Goal: Information Seeking & Learning: Learn about a topic

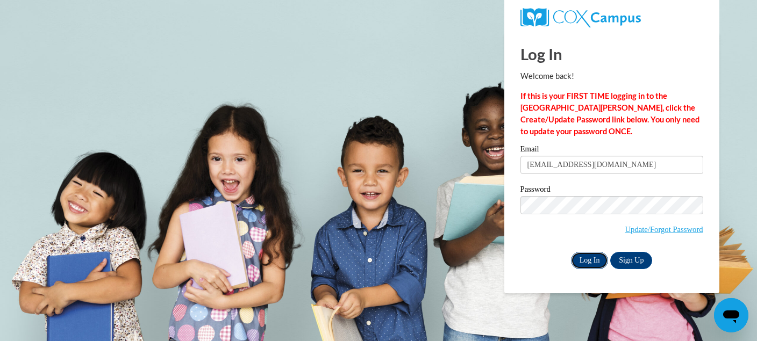
click at [594, 261] on input "Log In" at bounding box center [590, 260] width 38 height 17
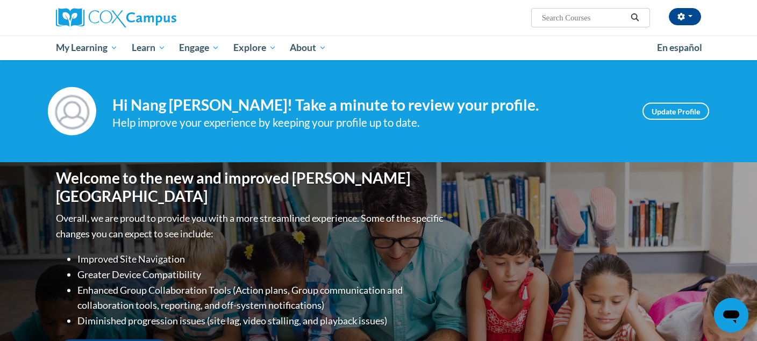
click at [477, 52] on ul "My Learning My Learning My Course Progress Certificates My Action Plans Group D…" at bounding box center [349, 47] width 601 height 25
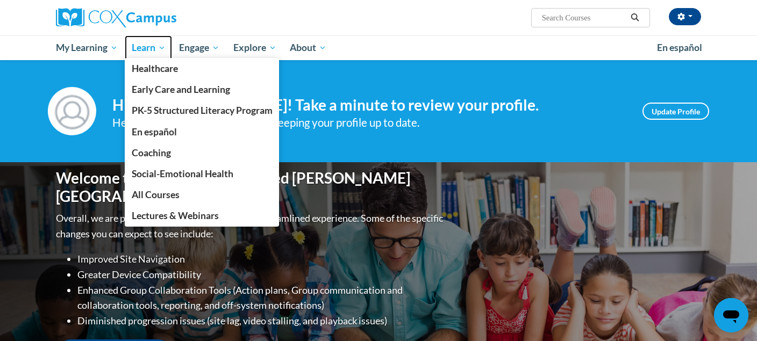
click at [144, 48] on span "Learn" at bounding box center [149, 47] width 34 height 13
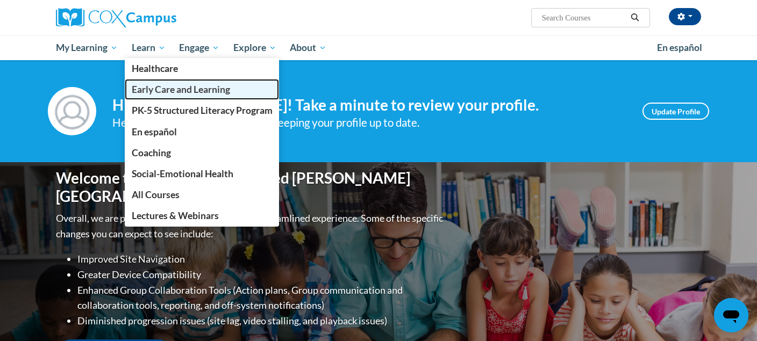
click at [158, 87] on span "Early Care and Learning" at bounding box center [181, 89] width 98 height 11
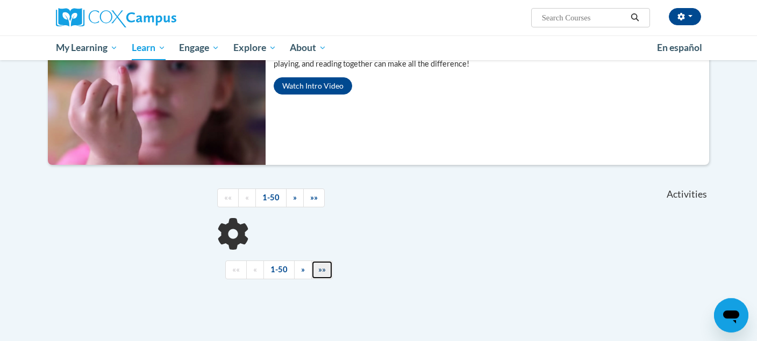
click at [321, 270] on span "»»" at bounding box center [322, 269] width 8 height 9
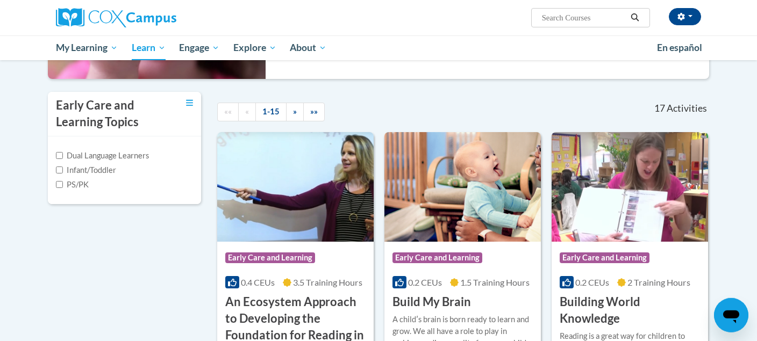
scroll to position [210, 0]
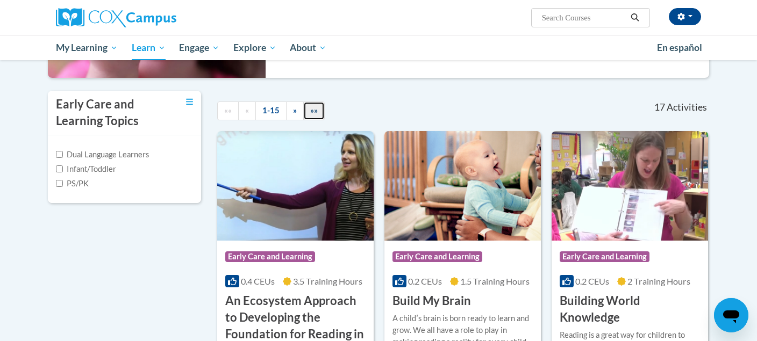
click at [312, 110] on span "»»" at bounding box center [314, 110] width 8 height 9
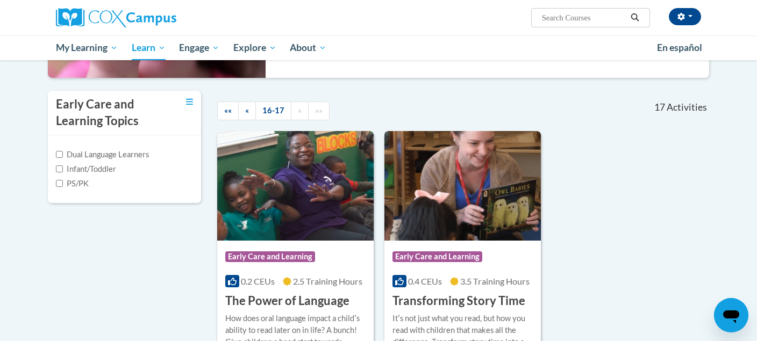
click at [471, 239] on img at bounding box center [462, 186] width 156 height 110
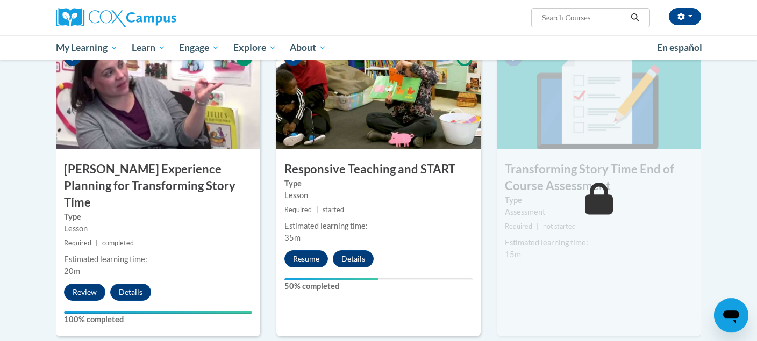
scroll to position [838, 0]
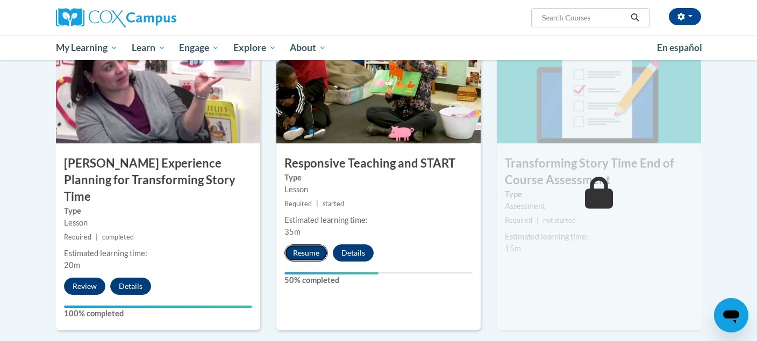
click at [306, 252] on button "Resume" at bounding box center [306, 253] width 44 height 17
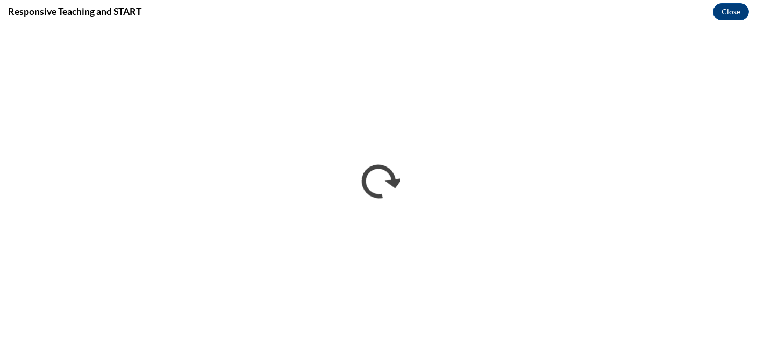
scroll to position [0, 0]
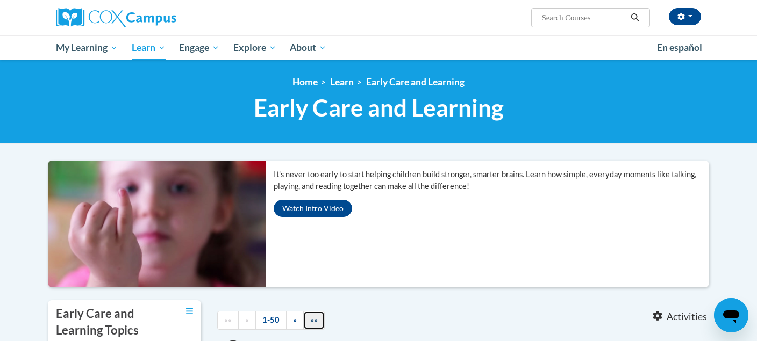
click at [316, 317] on span "»»" at bounding box center [314, 320] width 8 height 9
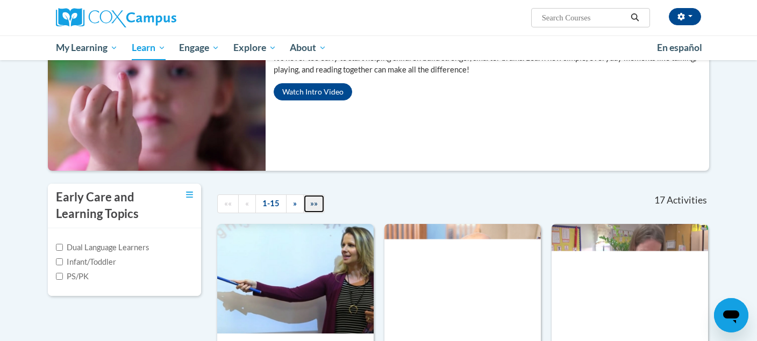
scroll to position [115, 0]
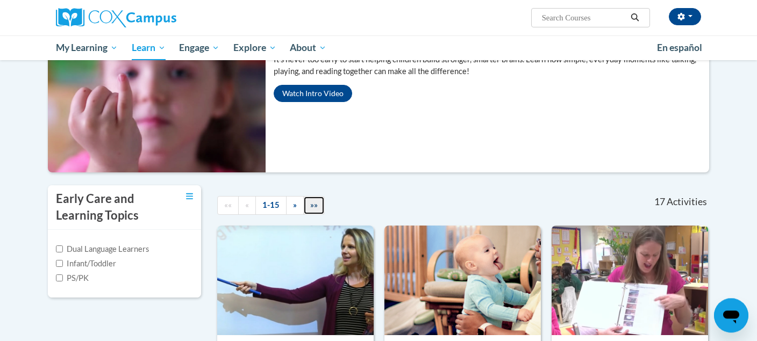
click at [314, 205] on span "»»" at bounding box center [314, 205] width 8 height 9
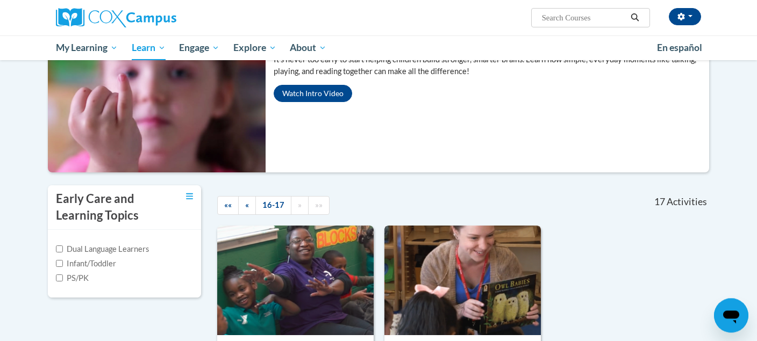
click at [440, 314] on img at bounding box center [462, 281] width 156 height 110
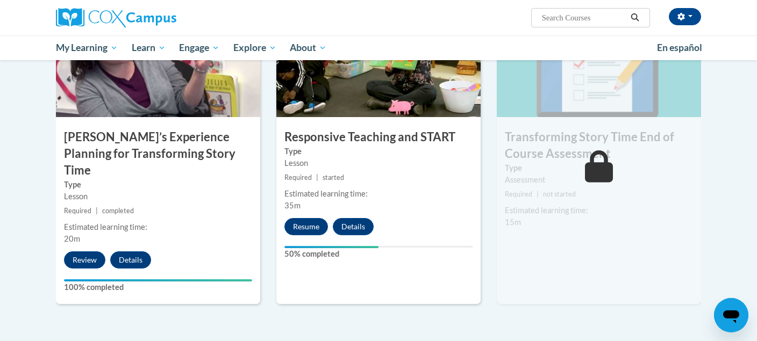
scroll to position [869, 0]
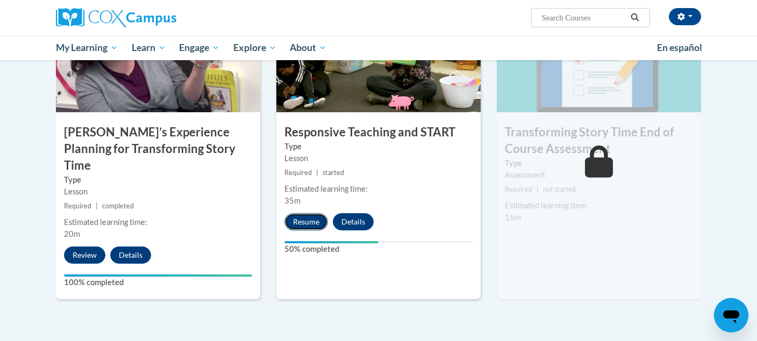
click at [307, 217] on button "Resume" at bounding box center [306, 221] width 44 height 17
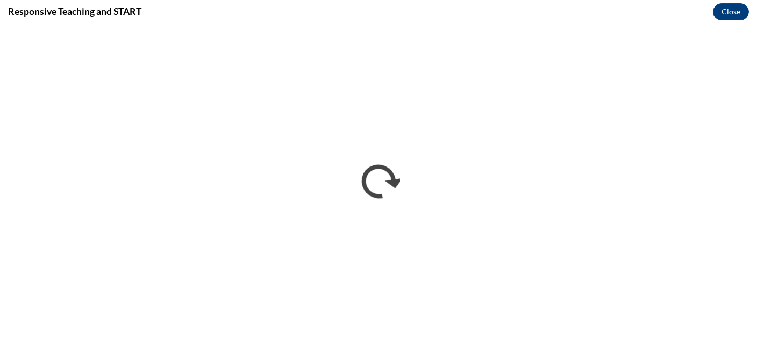
scroll to position [0, 0]
